Goal: Navigation & Orientation: Find specific page/section

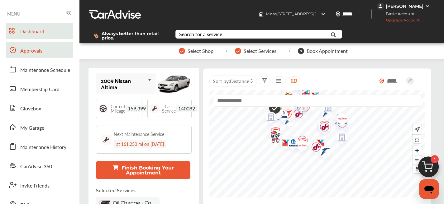
click at [43, 57] on link "Approvals" at bounding box center [40, 50] width 68 height 16
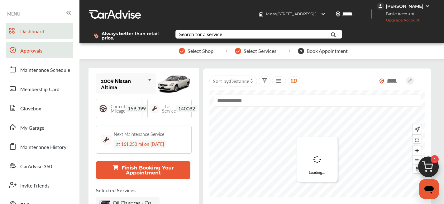
click at [44, 54] on link "Approvals" at bounding box center [40, 50] width 68 height 16
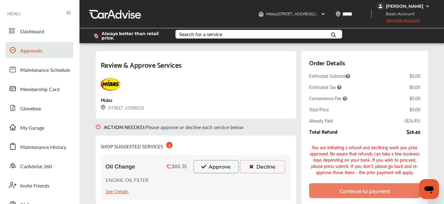
click at [21, 51] on span "Approvals" at bounding box center [31, 51] width 22 height 8
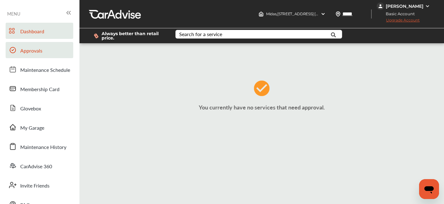
click at [38, 32] on span "Dashboard" at bounding box center [32, 32] width 24 height 8
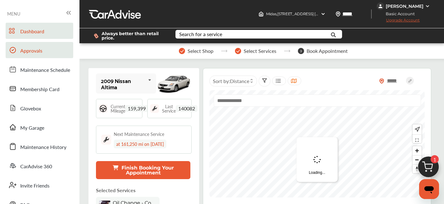
click at [35, 51] on span "Approvals" at bounding box center [31, 51] width 22 height 8
